Goal: Navigation & Orientation: Find specific page/section

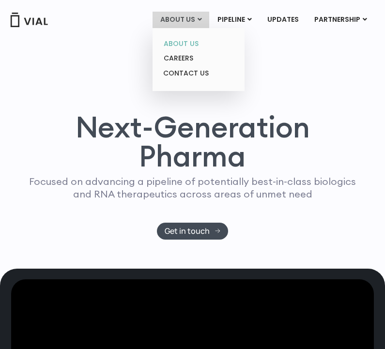
click at [185, 41] on link "ABOUT US" at bounding box center [198, 43] width 85 height 15
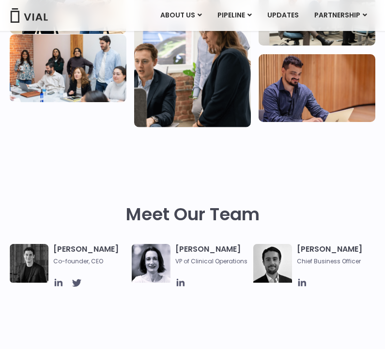
scroll to position [387, 0]
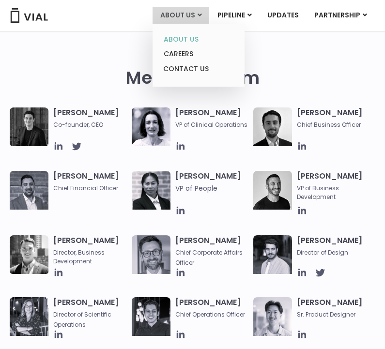
click at [182, 36] on link "ABOUT US" at bounding box center [198, 39] width 85 height 15
